Goal: Information Seeking & Learning: Find specific page/section

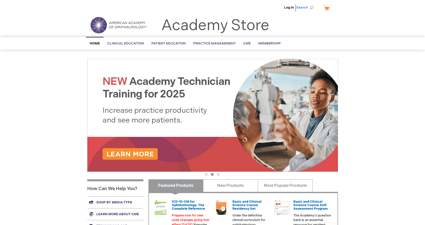
click at [313, 7] on span "Search" at bounding box center [305, 8] width 19 height 10
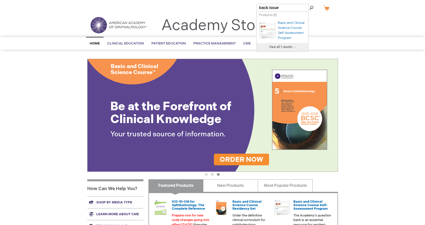
type input "back issue"
click at [309, 4] on button "Search" at bounding box center [311, 8] width 4 height 8
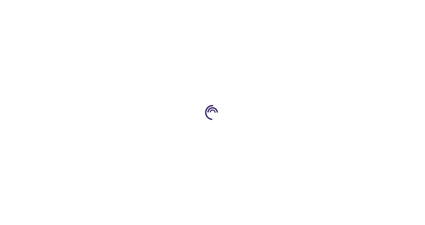
click at [291, 28] on div at bounding box center [212, 112] width 425 height 225
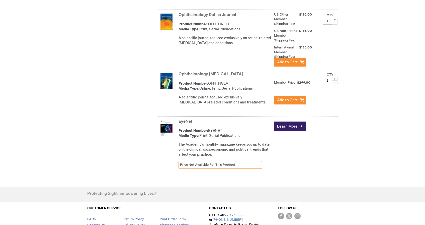
scroll to position [732, 0]
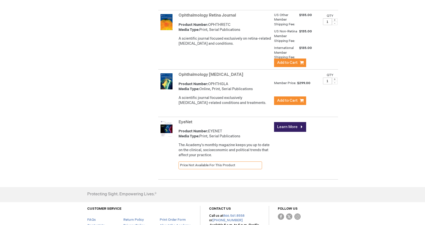
click at [214, 77] on link "Ophthalmology [MEDICAL_DATA]" at bounding box center [211, 74] width 65 height 5
